Goal: Find specific page/section: Find specific page/section

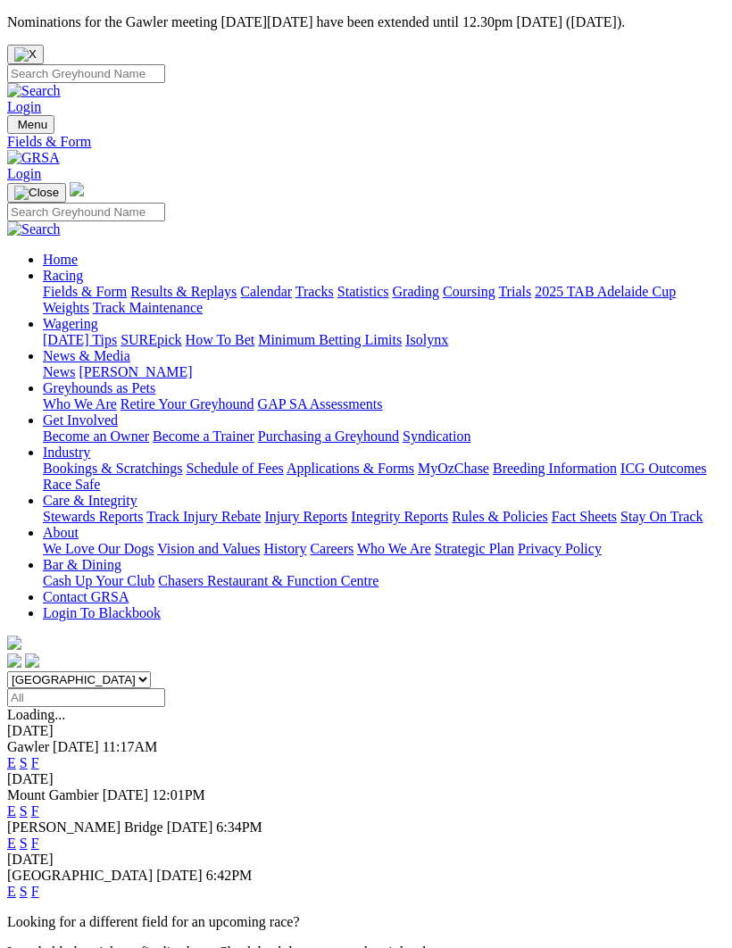
click at [39, 836] on link "F" at bounding box center [35, 843] width 8 height 15
click at [39, 884] on link "F" at bounding box center [35, 891] width 8 height 15
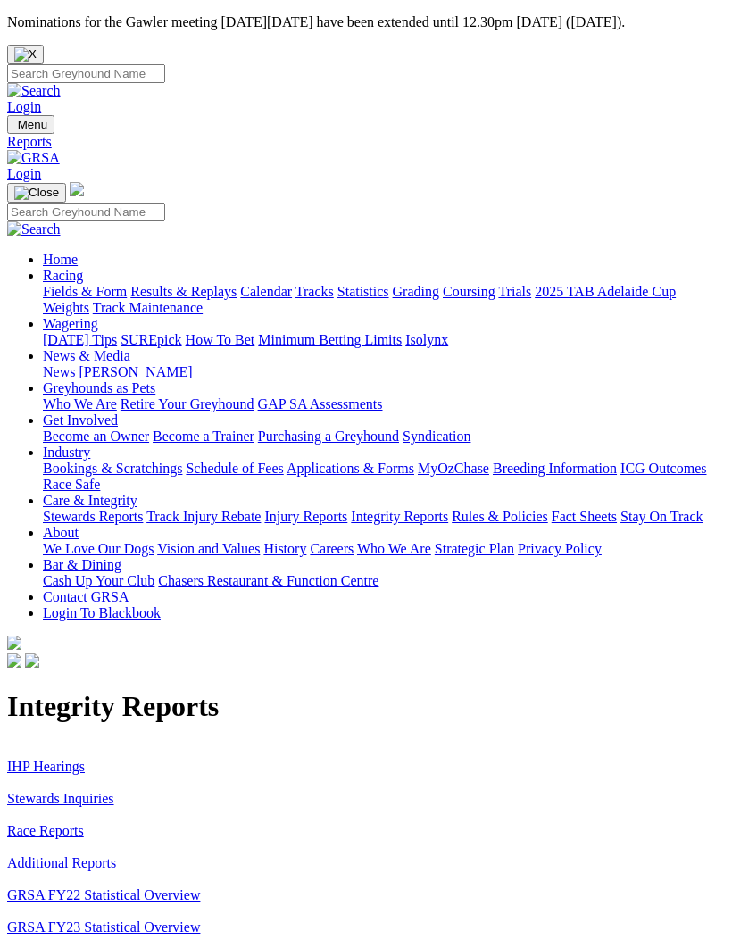
click at [69, 759] on link "IHP Hearings" at bounding box center [46, 766] width 78 height 15
click at [76, 791] on link "Stewards Inquiries" at bounding box center [60, 798] width 107 height 15
click at [83, 268] on link "Racing" at bounding box center [63, 275] width 40 height 15
click at [127, 284] on link "Fields & Form" at bounding box center [85, 291] width 84 height 15
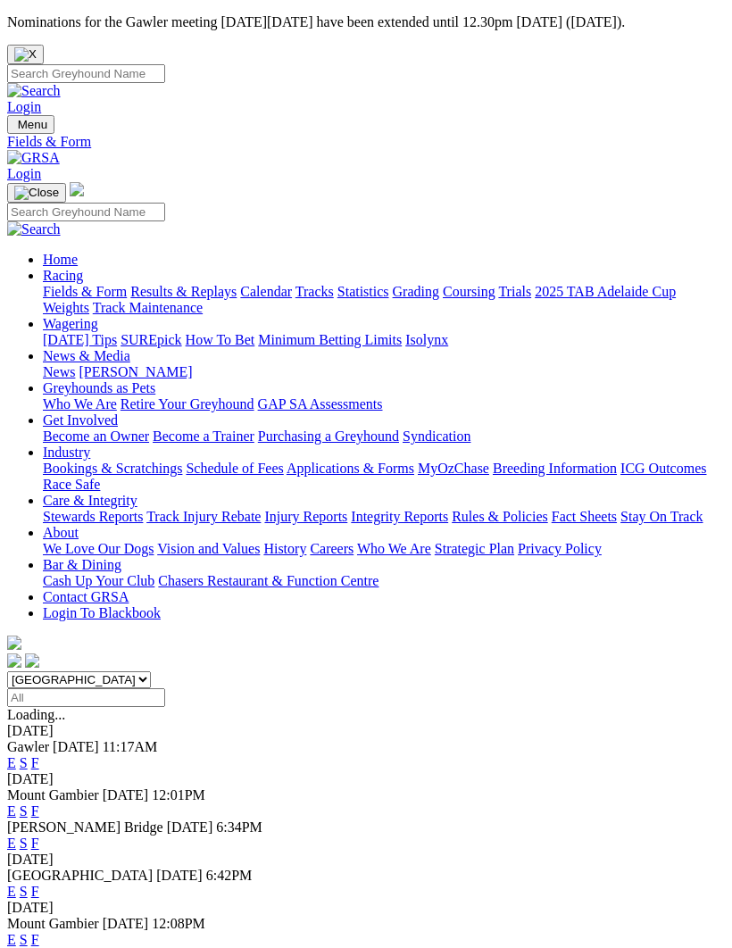
click at [39, 884] on link "F" at bounding box center [35, 891] width 8 height 15
